Goal: Task Accomplishment & Management: Manage account settings

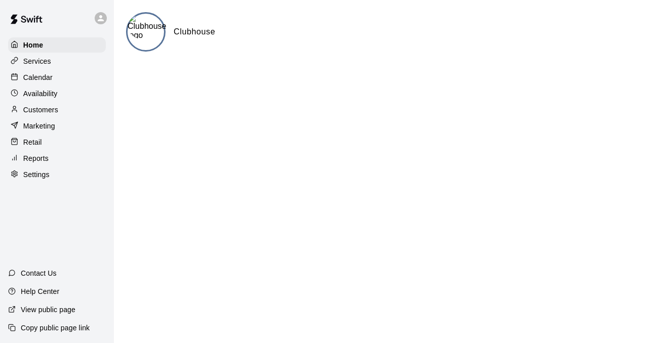
click at [46, 107] on p "Customers" at bounding box center [40, 110] width 35 height 10
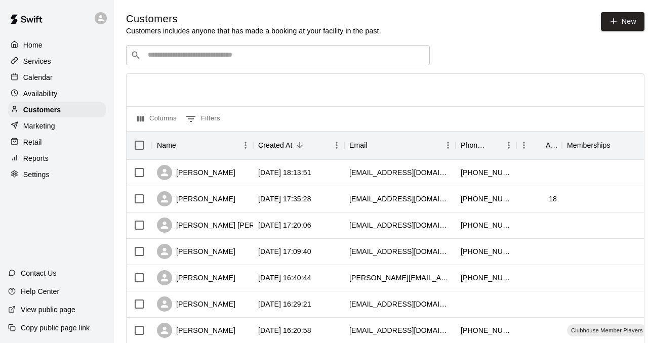
click at [171, 56] on input "Search customers by name or email" at bounding box center [285, 55] width 280 height 10
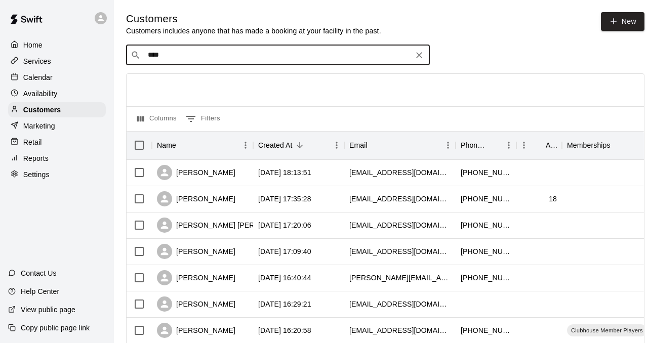
type input "*****"
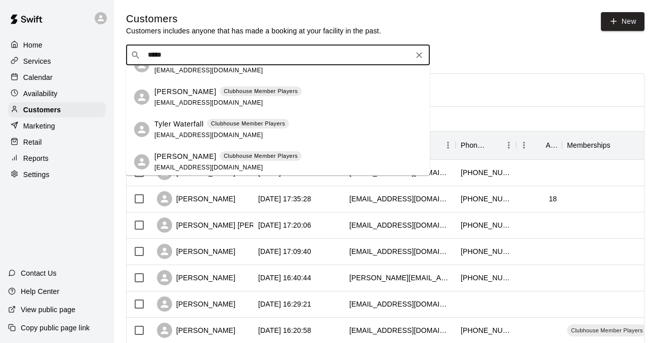
scroll to position [20, 0]
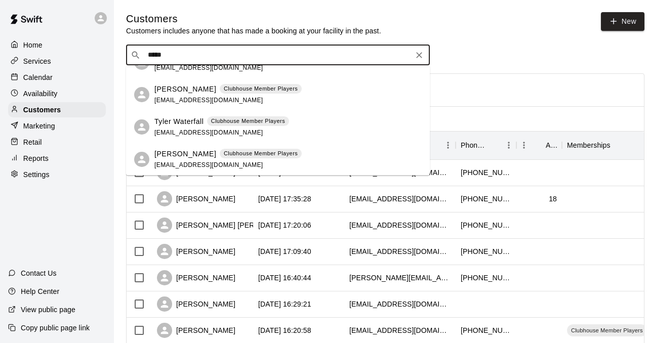
click at [224, 162] on div "[PERSON_NAME] Clubhouse Member Players [EMAIL_ADDRESS][DOMAIN_NAME]" at bounding box center [227, 159] width 147 height 22
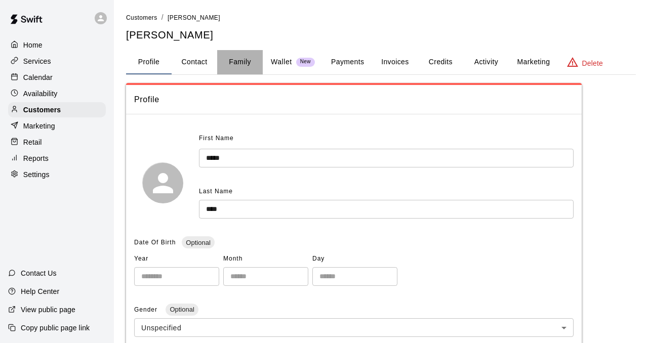
click at [236, 65] on button "Family" at bounding box center [240, 62] width 46 height 24
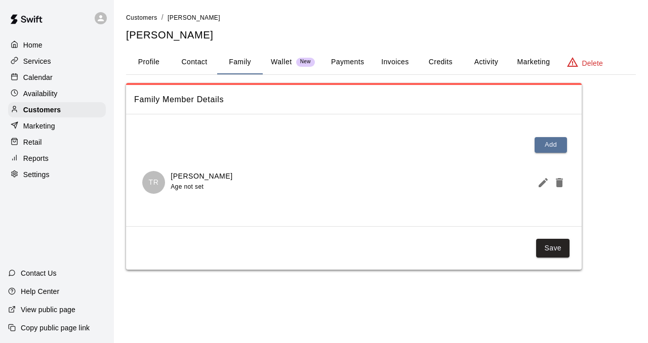
click at [185, 178] on p "[PERSON_NAME]" at bounding box center [202, 176] width 62 height 11
click at [541, 183] on icon "Edit Member" at bounding box center [543, 182] width 9 height 9
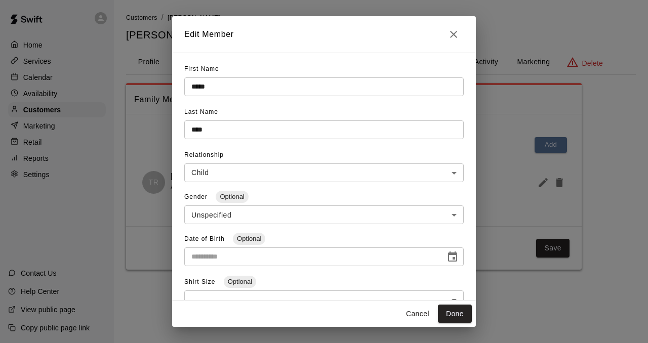
click at [537, 184] on div "**********" at bounding box center [324, 171] width 648 height 343
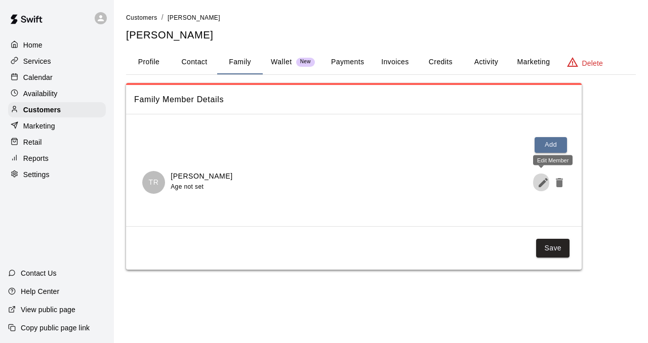
click at [543, 187] on icon "Edit Member" at bounding box center [543, 183] width 12 height 12
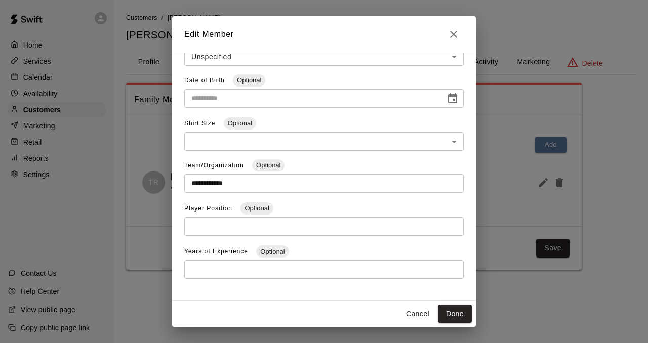
scroll to position [170, 0]
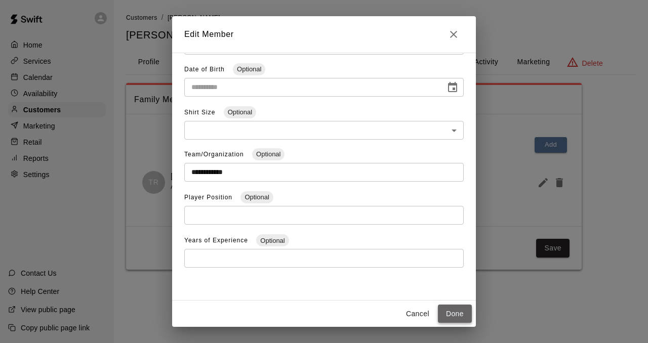
click at [453, 306] on button "Done" at bounding box center [455, 314] width 34 height 19
